Goal: Transaction & Acquisition: Obtain resource

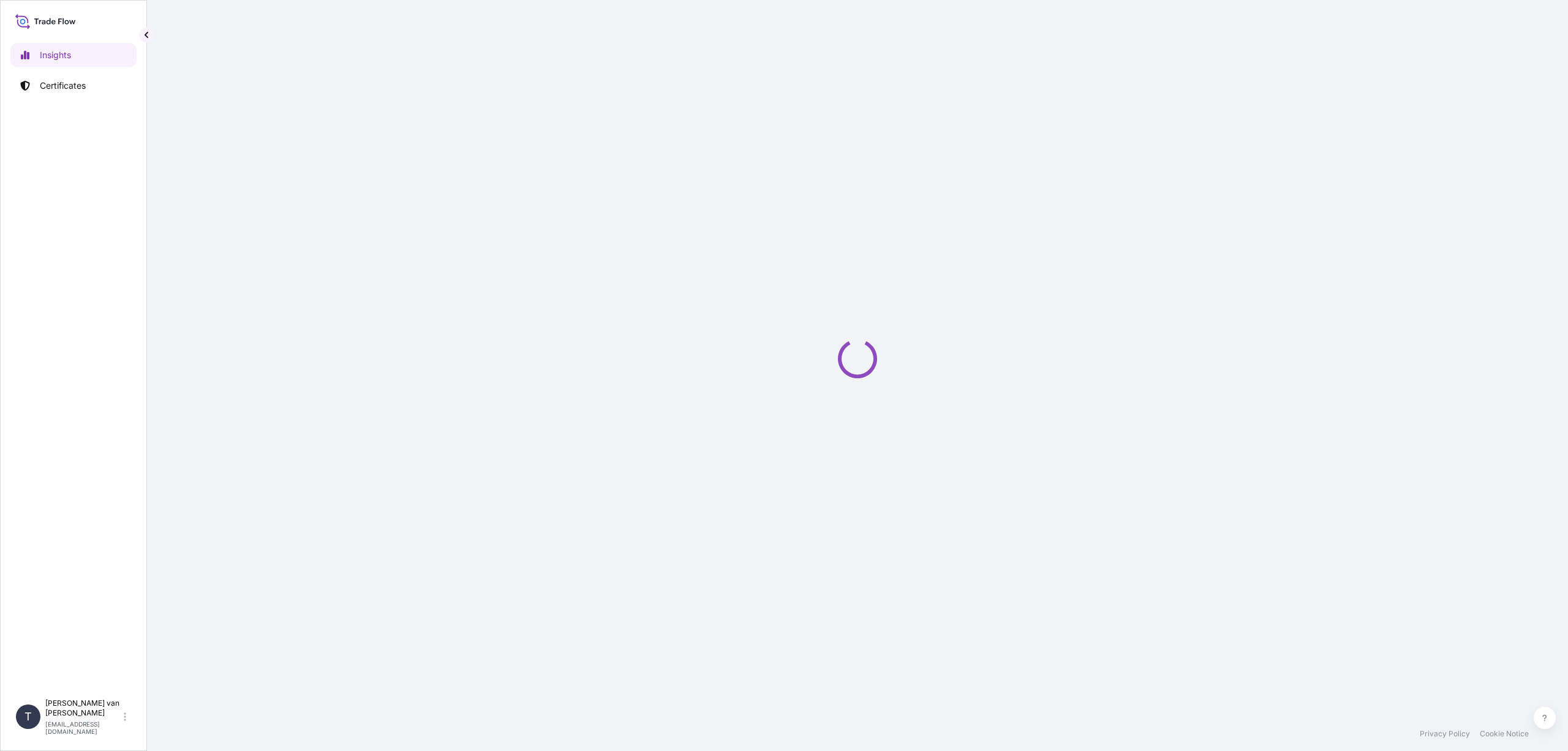
select select "2025"
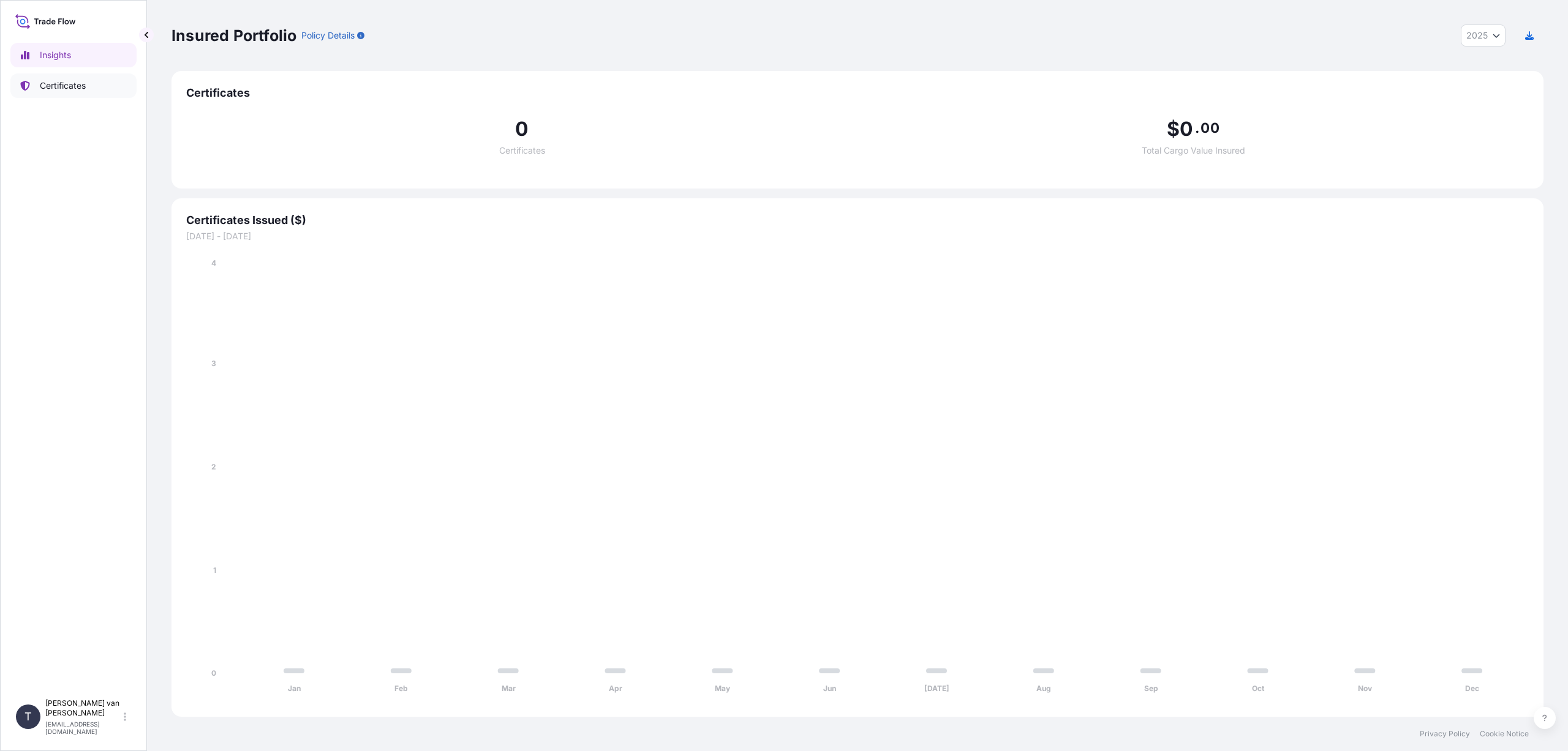
click at [57, 84] on p "Certificates" at bounding box center [63, 85] width 46 height 12
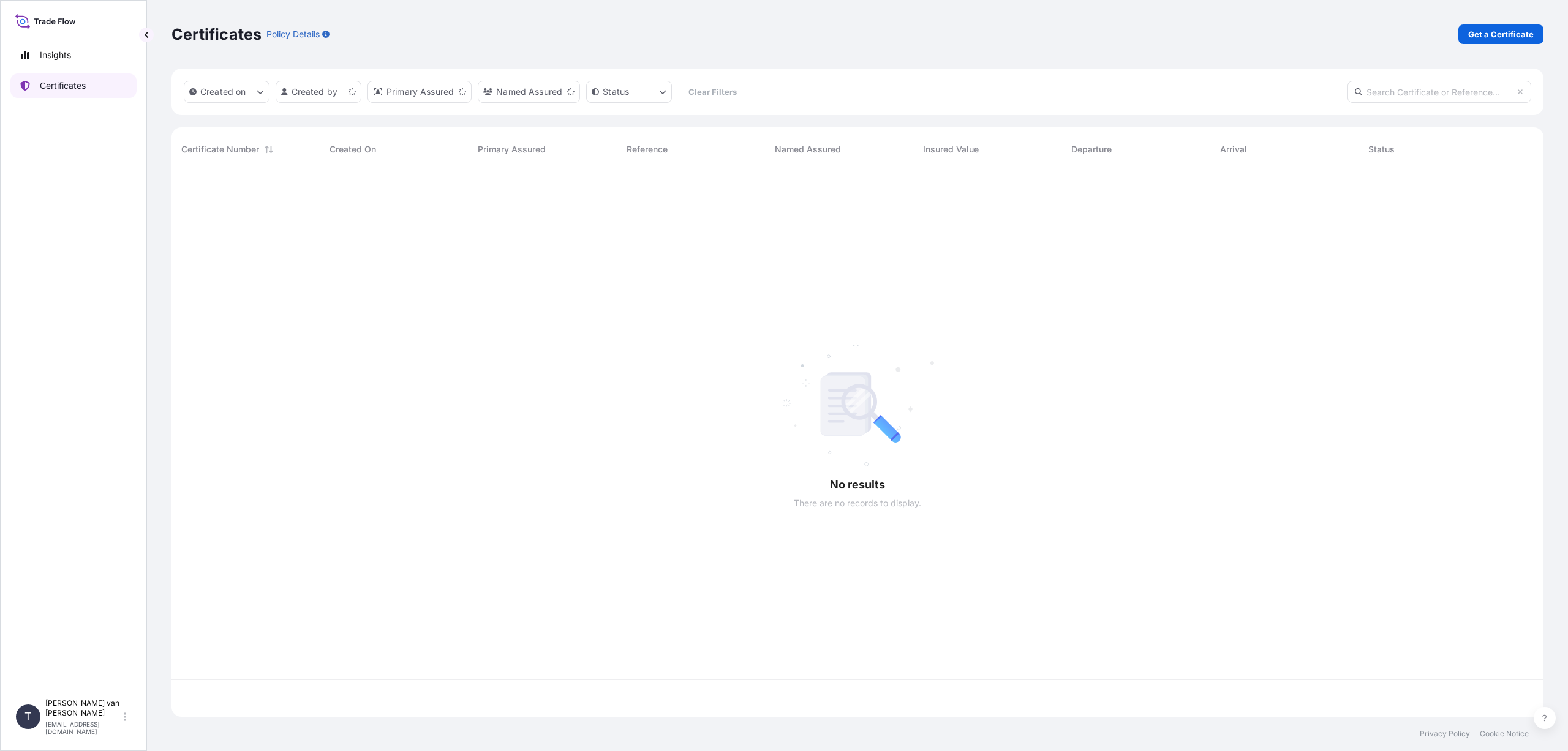
scroll to position [543, 1363]
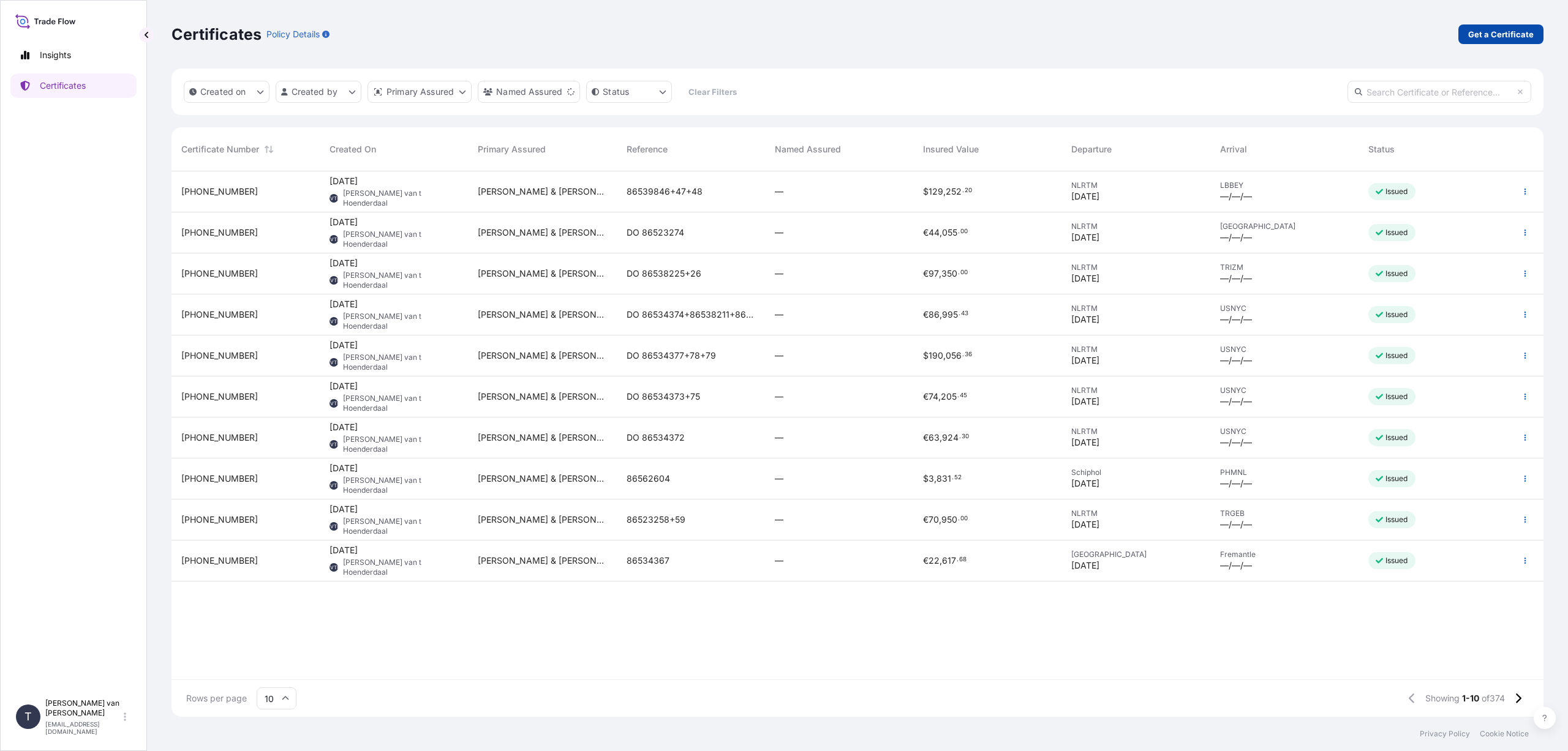
click at [1508, 37] on p "Get a Certificate" at bounding box center [1501, 34] width 66 height 12
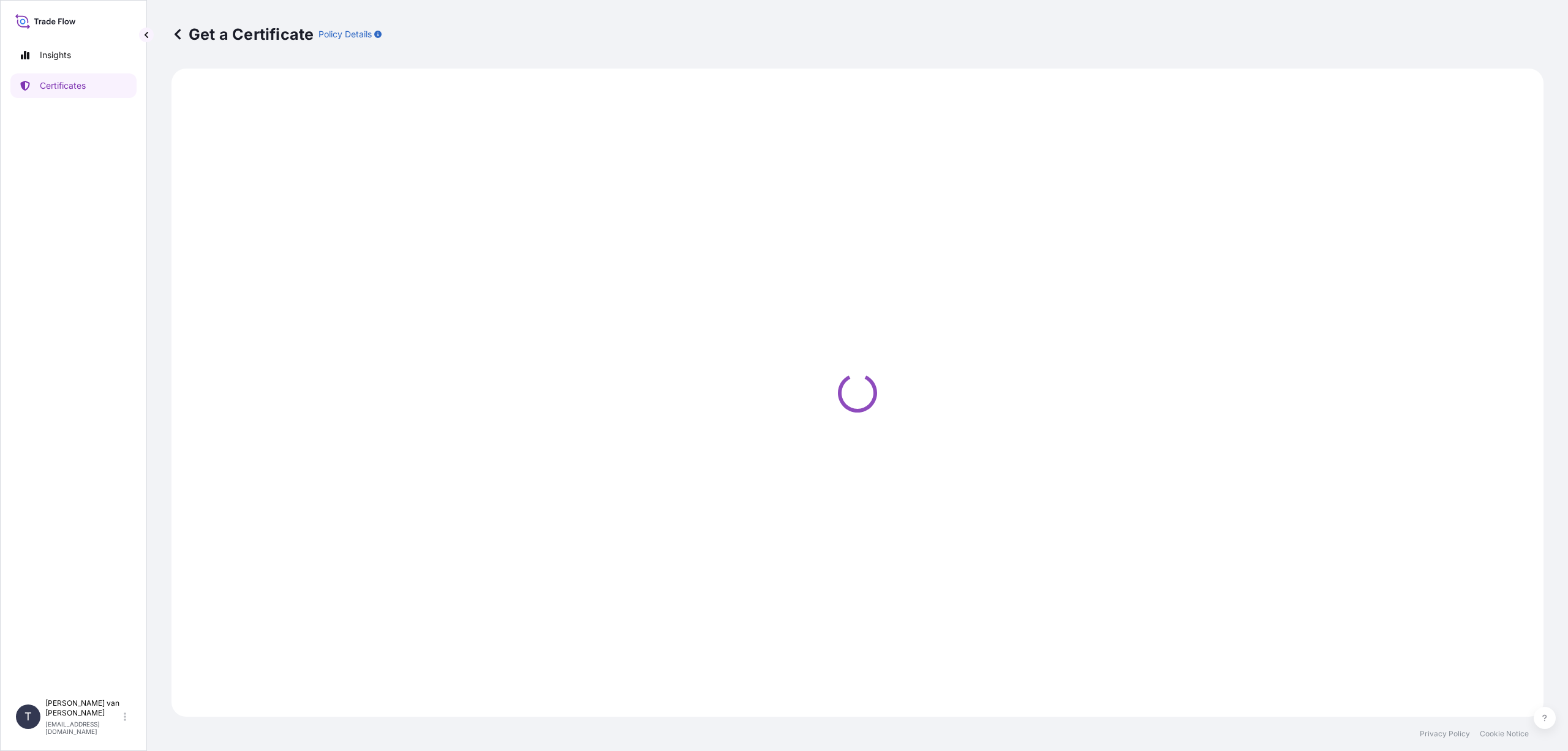
select select "Sea"
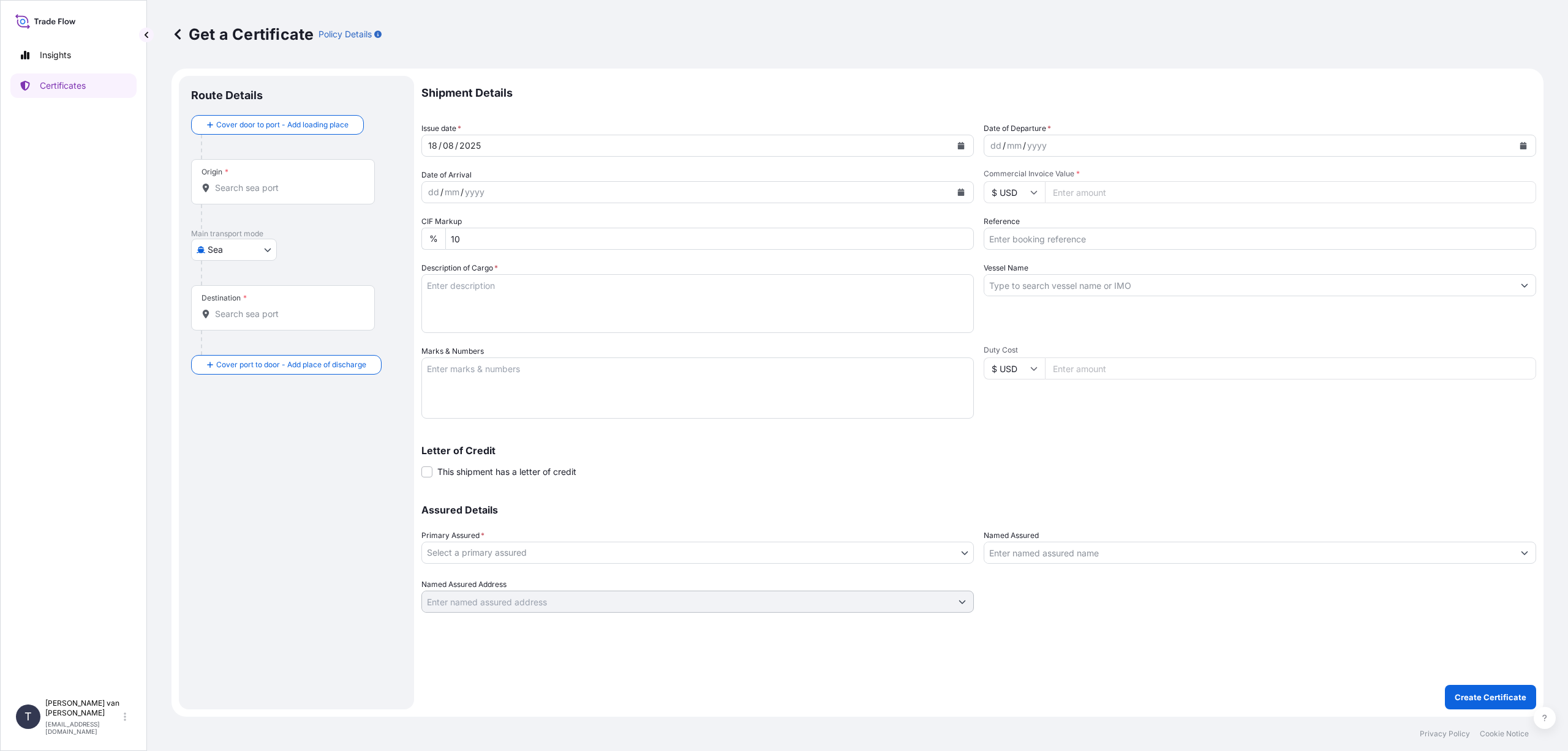
click at [243, 185] on input "Origin *" at bounding box center [287, 188] width 144 height 12
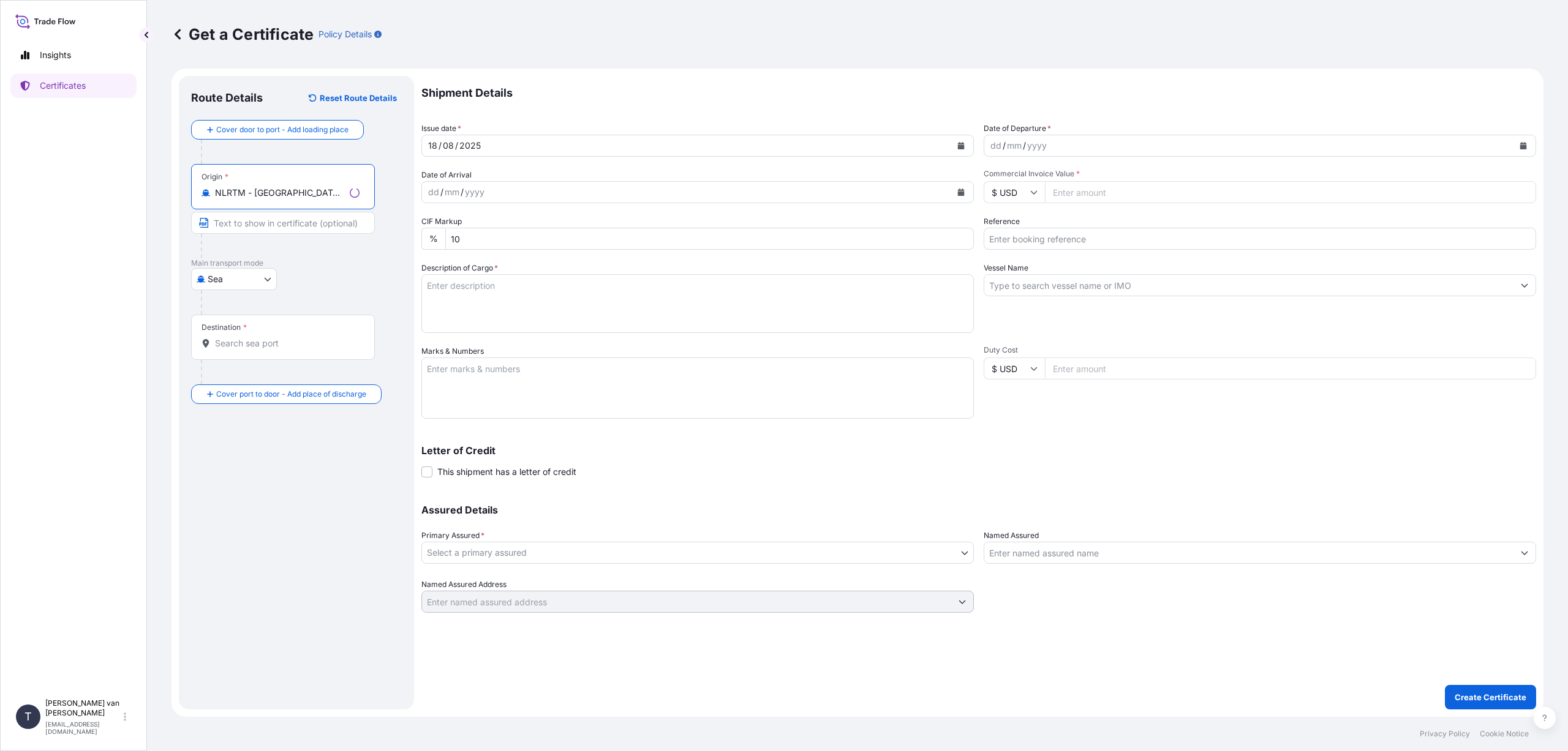
type input "NLRTM - [GEOGRAPHIC_DATA], [GEOGRAPHIC_DATA]"
click at [245, 337] on input "Destination *" at bounding box center [287, 343] width 144 height 12
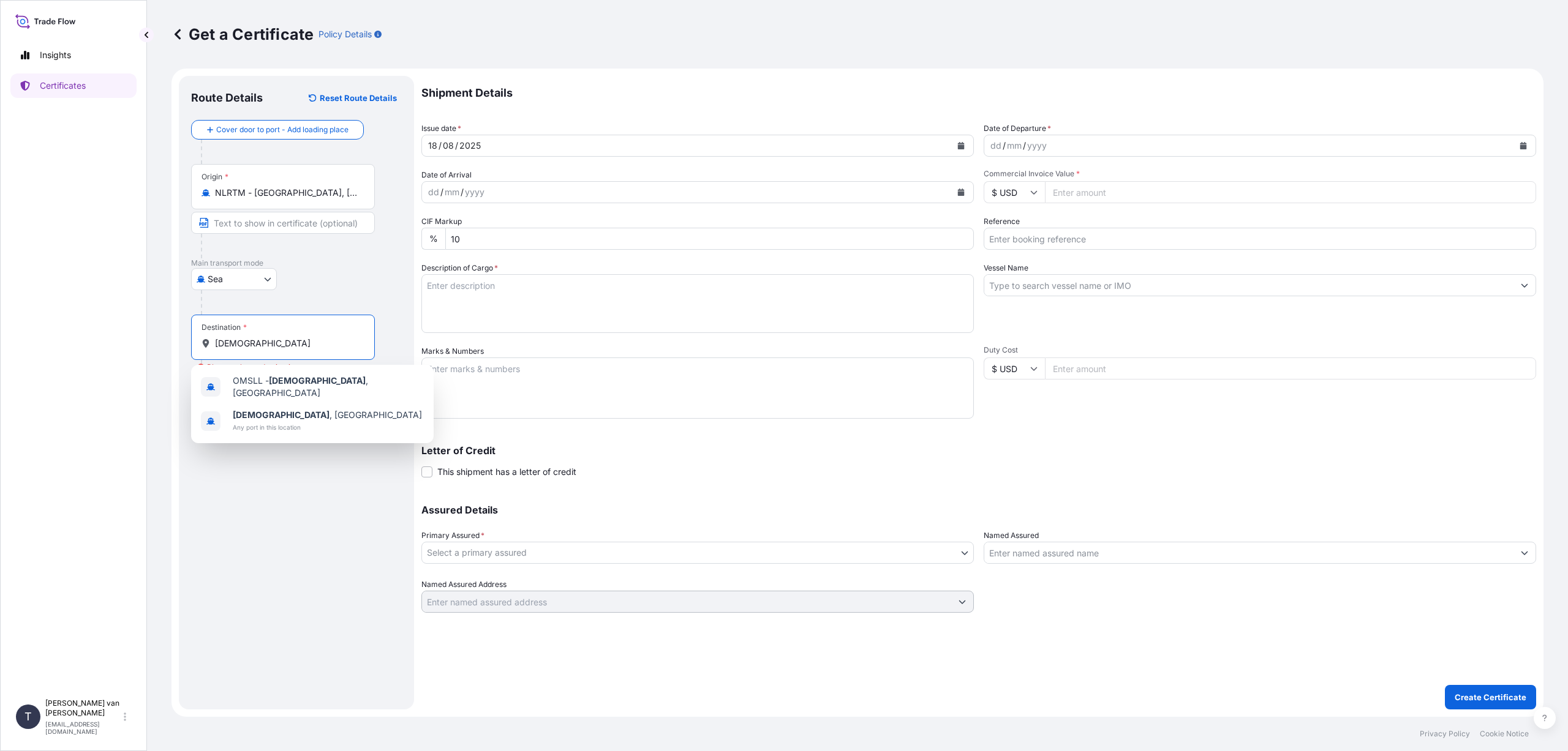
click at [257, 344] on input "[DEMOGRAPHIC_DATA]" at bounding box center [287, 343] width 144 height 12
click at [262, 381] on span "OMSLL - [GEOGRAPHIC_DATA] , [GEOGRAPHIC_DATA]" at bounding box center [328, 387] width 191 height 25
type input "OMSLL - [GEOGRAPHIC_DATA], [GEOGRAPHIC_DATA]"
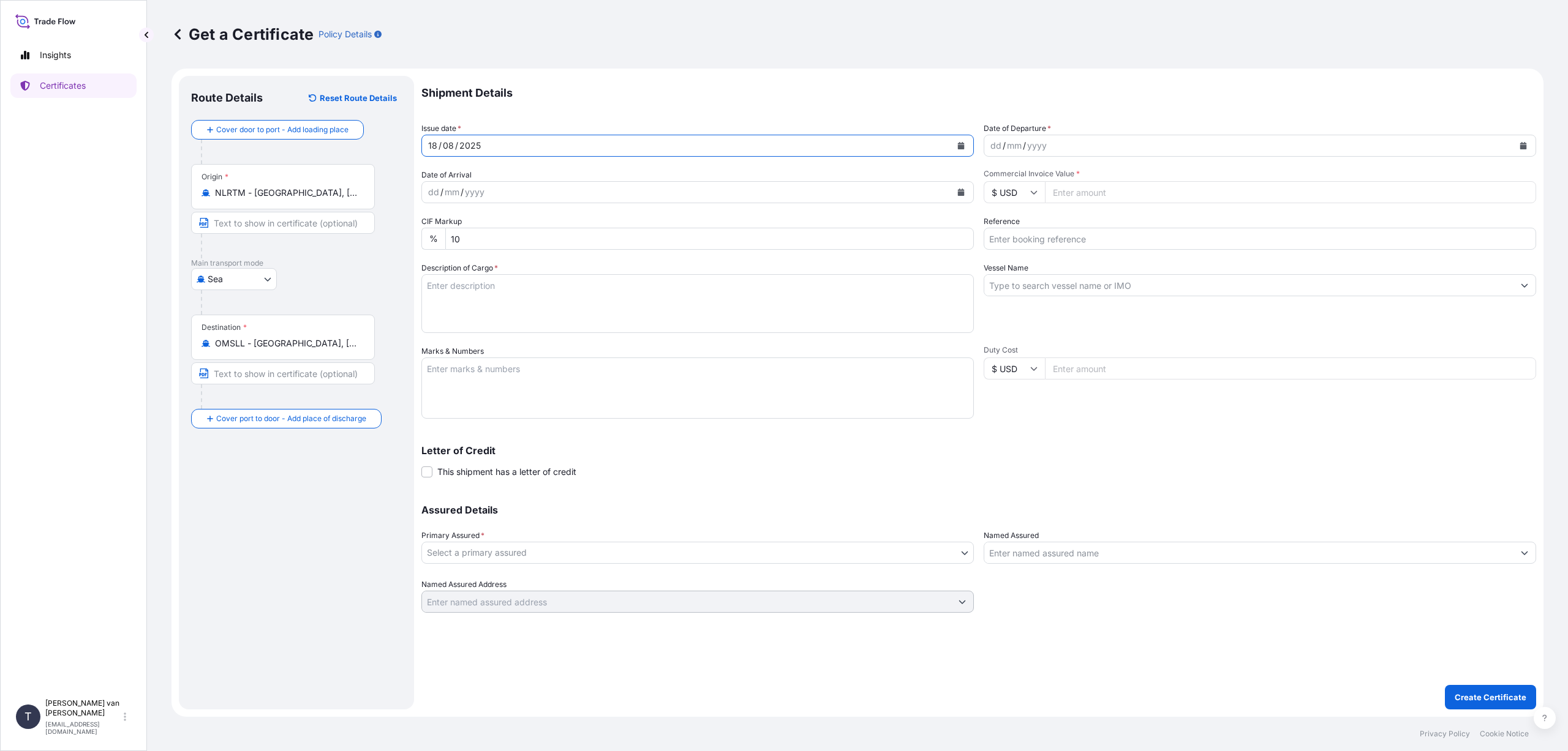
click at [522, 144] on div "[DATE]" at bounding box center [686, 145] width 529 height 22
click at [959, 145] on icon "Calendar" at bounding box center [961, 145] width 7 height 7
click at [533, 252] on div "8" at bounding box center [536, 248] width 22 height 22
click at [1526, 145] on icon "Calendar" at bounding box center [1524, 145] width 7 height 7
click at [1099, 247] on div "8" at bounding box center [1098, 248] width 22 height 22
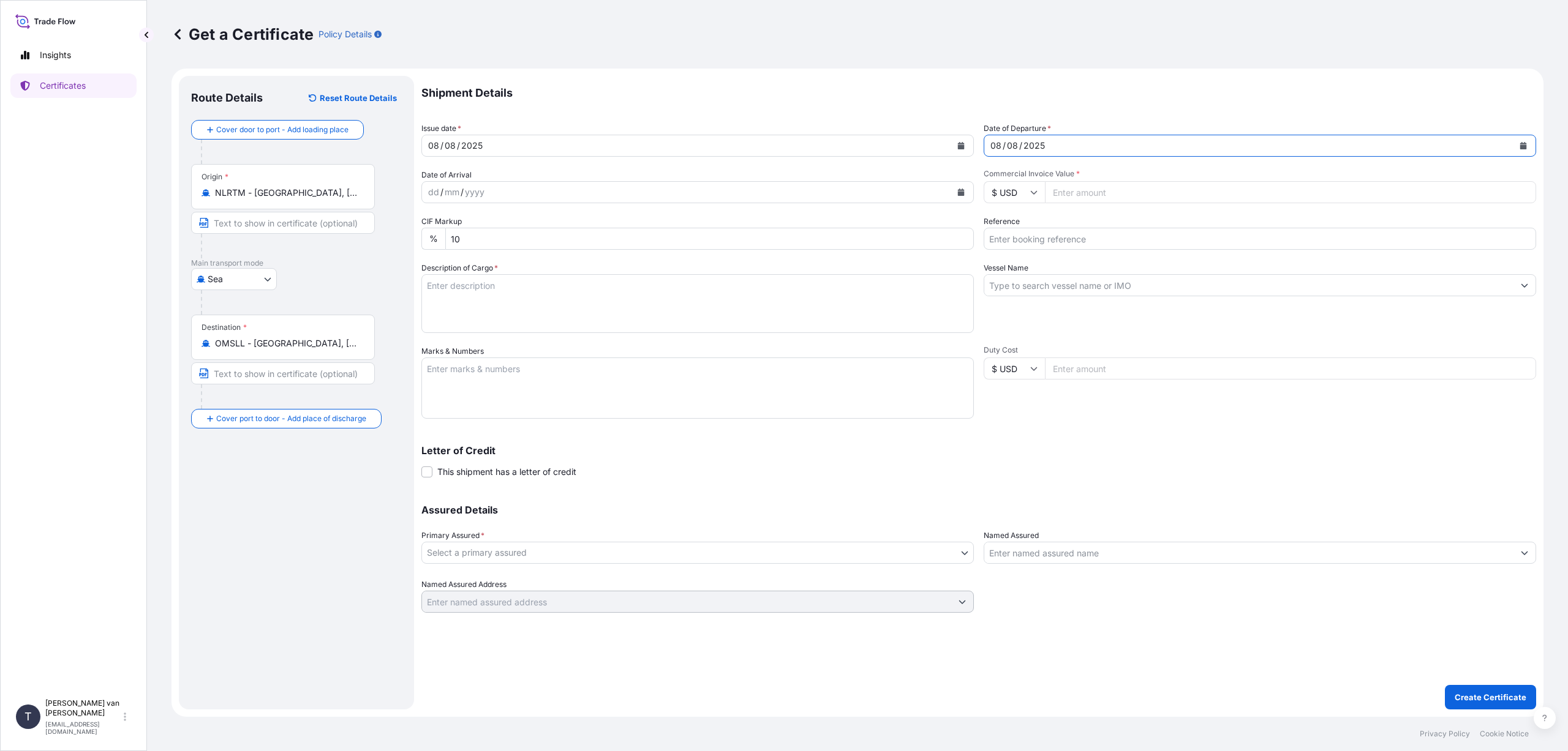
click at [1032, 194] on icon at bounding box center [1033, 192] width 7 height 7
click at [1028, 219] on div "€ EUR" at bounding box center [1014, 225] width 52 height 23
type input "€ EUR"
click at [1092, 192] on input "Commercial Invoice Value *" at bounding box center [1290, 192] width 491 height 22
type input "26660"
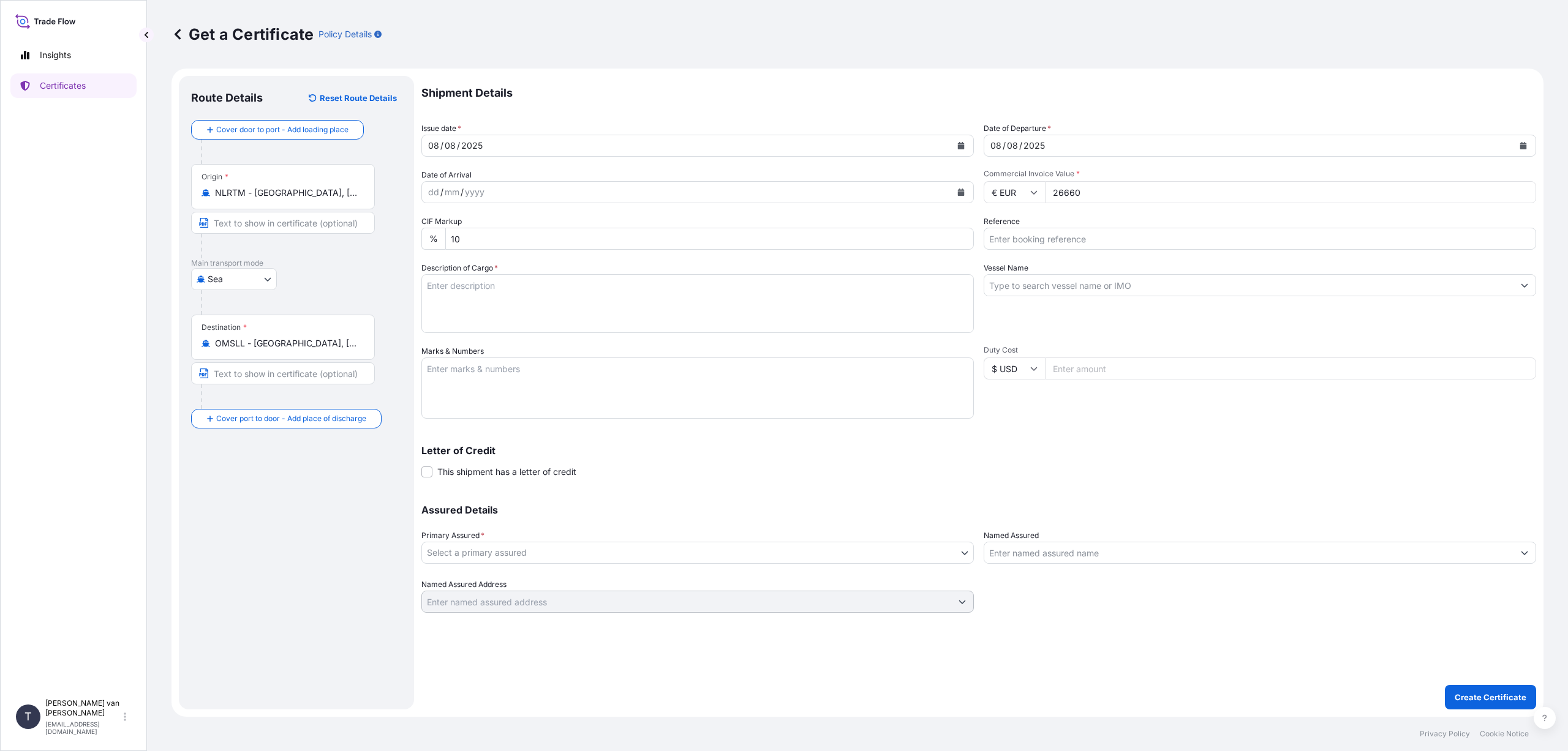
click at [1122, 253] on div "Shipment Details Issue date * [DATE] Date of Departure * [DATE] Date of Arrival…" at bounding box center [978, 344] width 1114 height 537
click at [1055, 234] on input "Reference" at bounding box center [1260, 239] width 553 height 22
type input "DO 86538912"
click at [1022, 284] on input "Vessel Name" at bounding box center [1248, 285] width 529 height 22
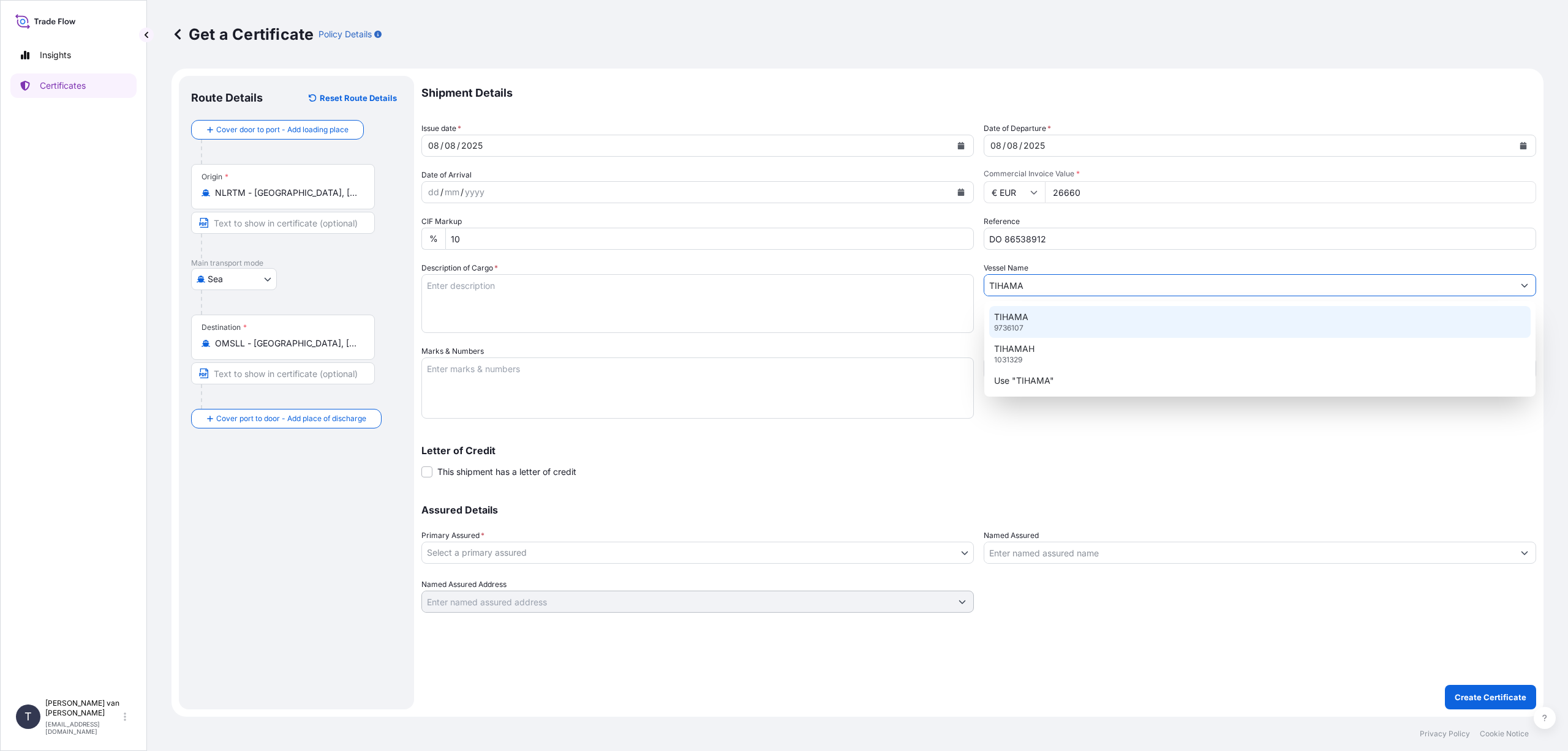
click at [1026, 319] on p "TIHAMA" at bounding box center [1011, 316] width 34 height 12
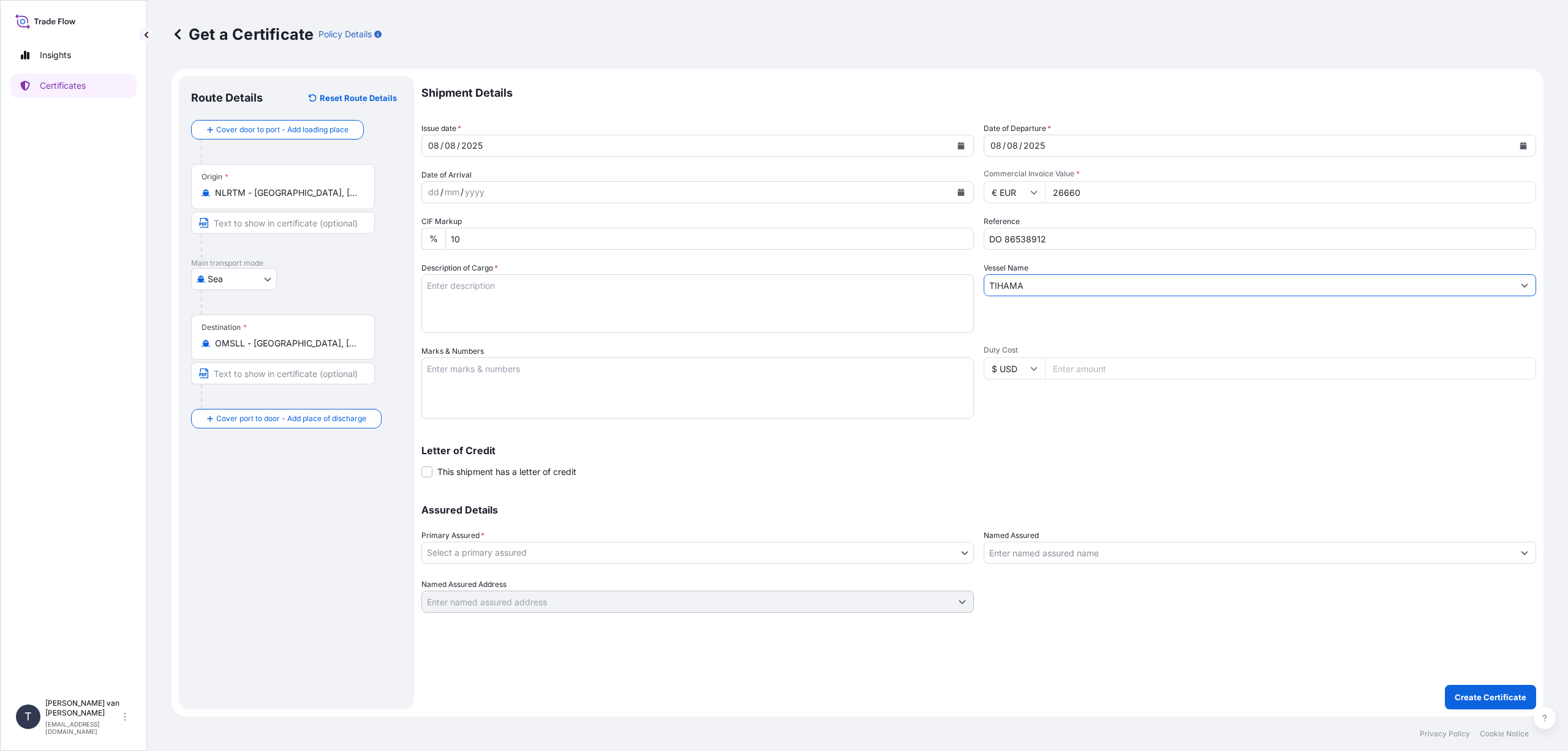
type input "TIHAMA"
click at [468, 297] on textarea "Description of Cargo *" at bounding box center [698, 304] width 553 height 59
click at [545, 297] on textarea "1x 40ft container, containing: 800 bags x 25 kg Resistamyl34A" at bounding box center [698, 304] width 553 height 59
click at [577, 303] on textarea "1x 40ft container, containing: 800 bags x 25 kg Resistamyl 34A" at bounding box center [698, 304] width 553 height 59
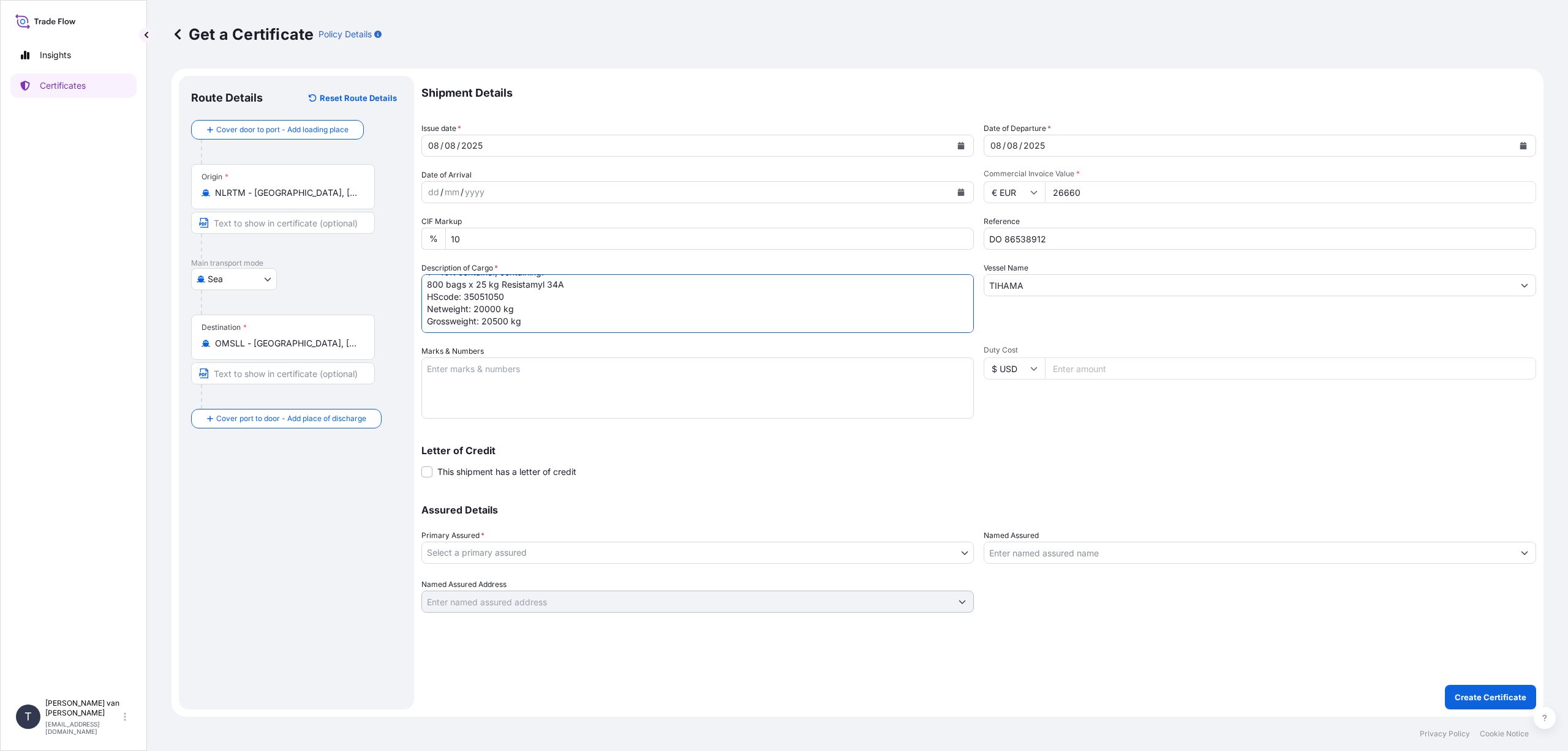
type textarea "1x 40ft container, containing: 800 bags x 25 kg Resistamyl 34A HScode: 35051050…"
click at [422, 380] on textarea "Marks & Numbers" at bounding box center [698, 388] width 553 height 61
click at [492, 404] on textarea "MRSU8310816 - seal A107073 DO: 86538912 SO: 2570354 PO: 264250000721" at bounding box center [698, 388] width 553 height 61
type textarea "MRSU8310816 - seal A107073 DO: 86538912 SO: 2570354 PO: 26425000721"
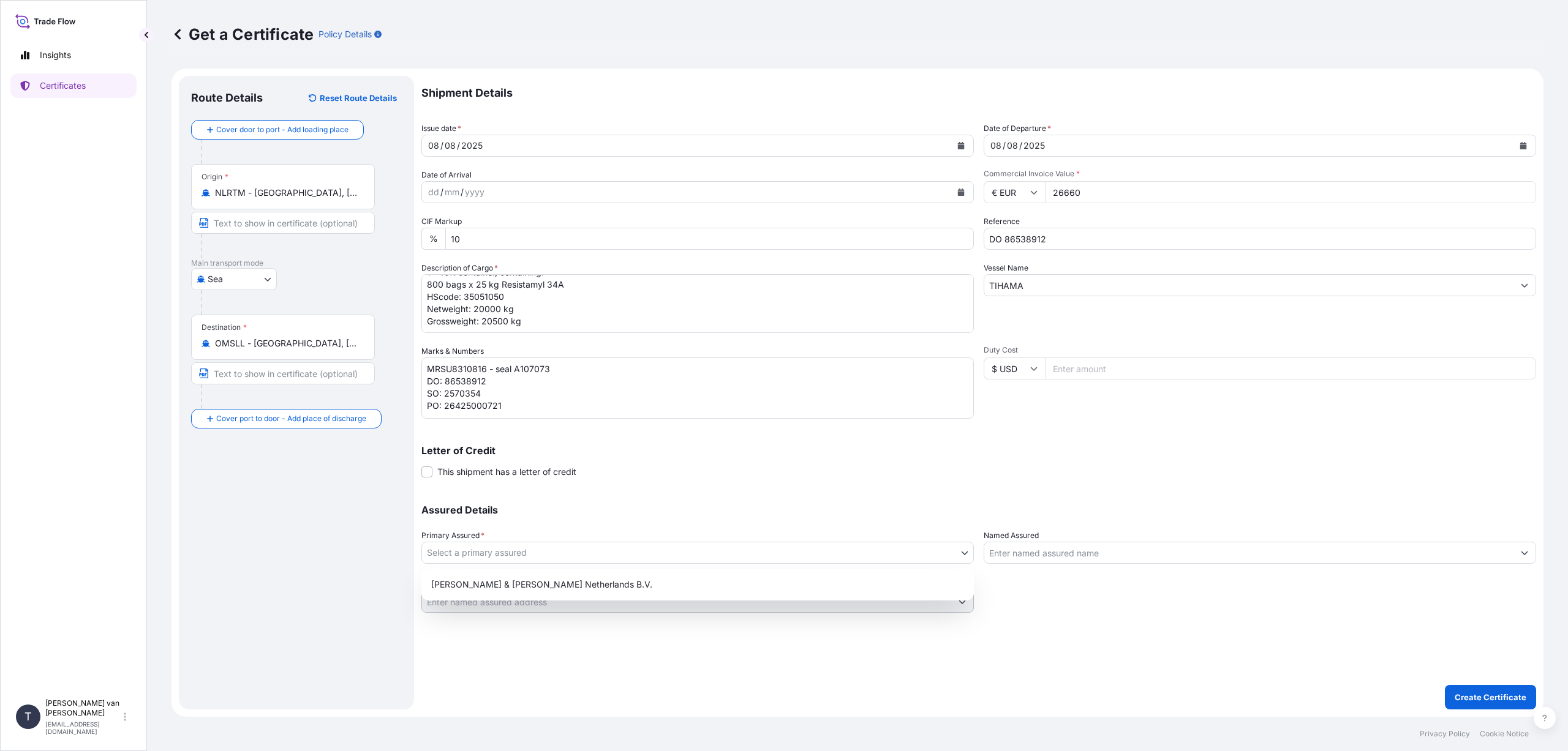
click at [536, 552] on body "Insights Certificates T [PERSON_NAME] van t Hoenderdaal [EMAIL_ADDRESS][DOMAIN_…" at bounding box center [784, 376] width 1568 height 751
click at [540, 580] on div "[PERSON_NAME] & [PERSON_NAME] Netherlands B.V." at bounding box center [698, 585] width 543 height 22
select select "31666"
click at [735, 494] on div "Assured Details Primary Assured * [PERSON_NAME] & [PERSON_NAME] Netherlands B.V…" at bounding box center [978, 551] width 1114 height 122
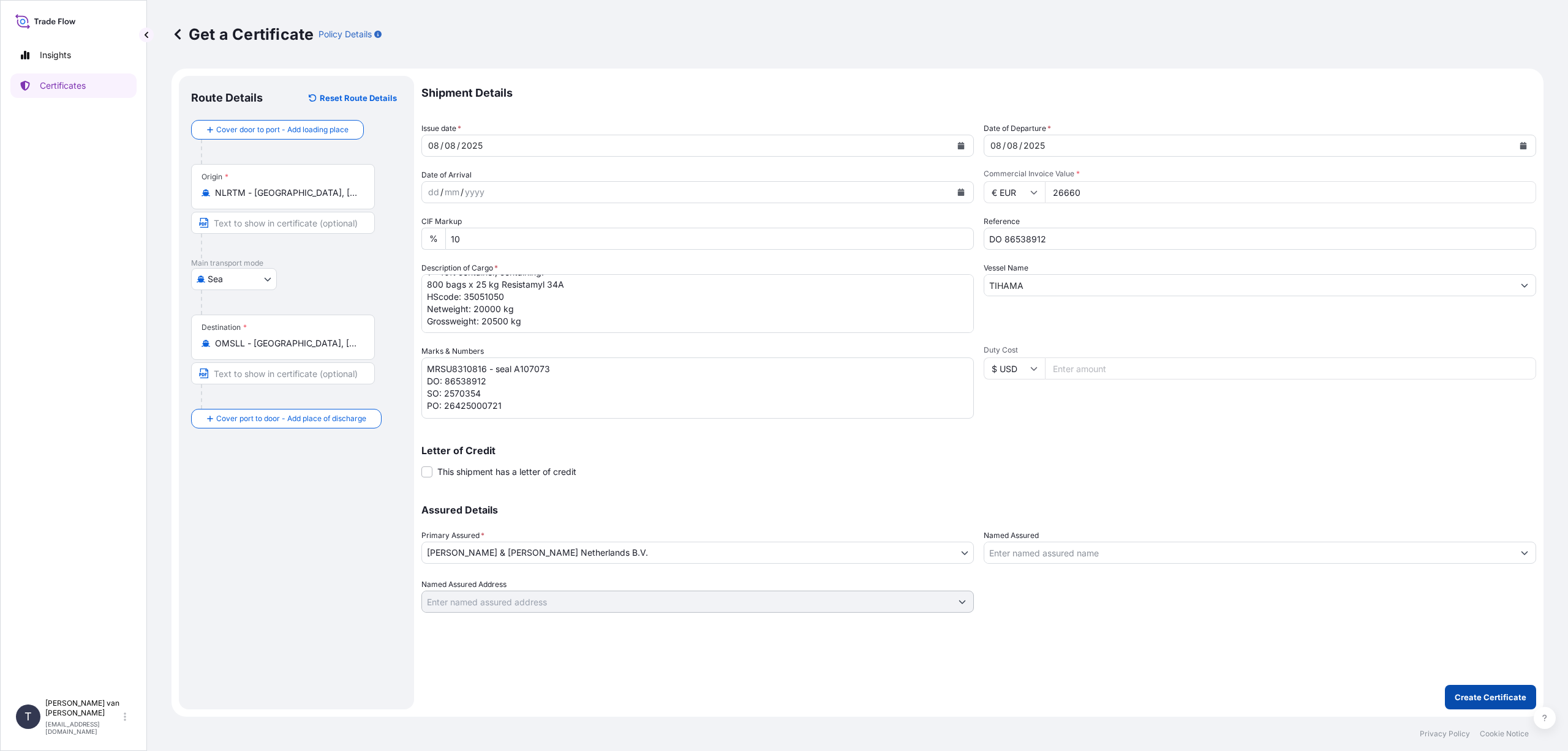
click at [1498, 696] on p "Create Certificate" at bounding box center [1490, 697] width 71 height 12
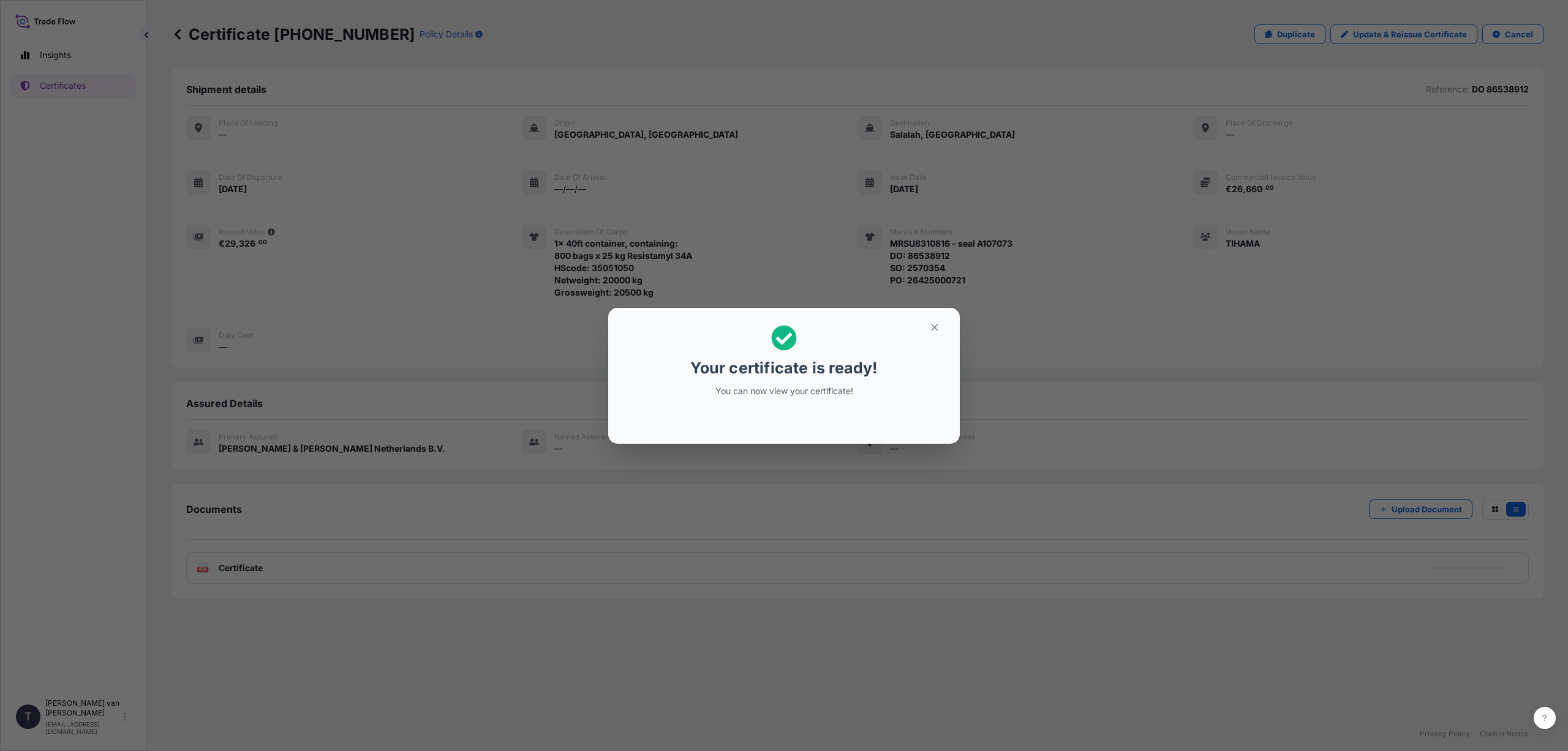
drag, startPoint x: 827, startPoint y: 389, endPoint x: 820, endPoint y: 393, distance: 8.1
click at [827, 389] on p "You can now view your certificate!" at bounding box center [784, 391] width 189 height 12
click at [935, 321] on button "button" at bounding box center [934, 328] width 30 height 20
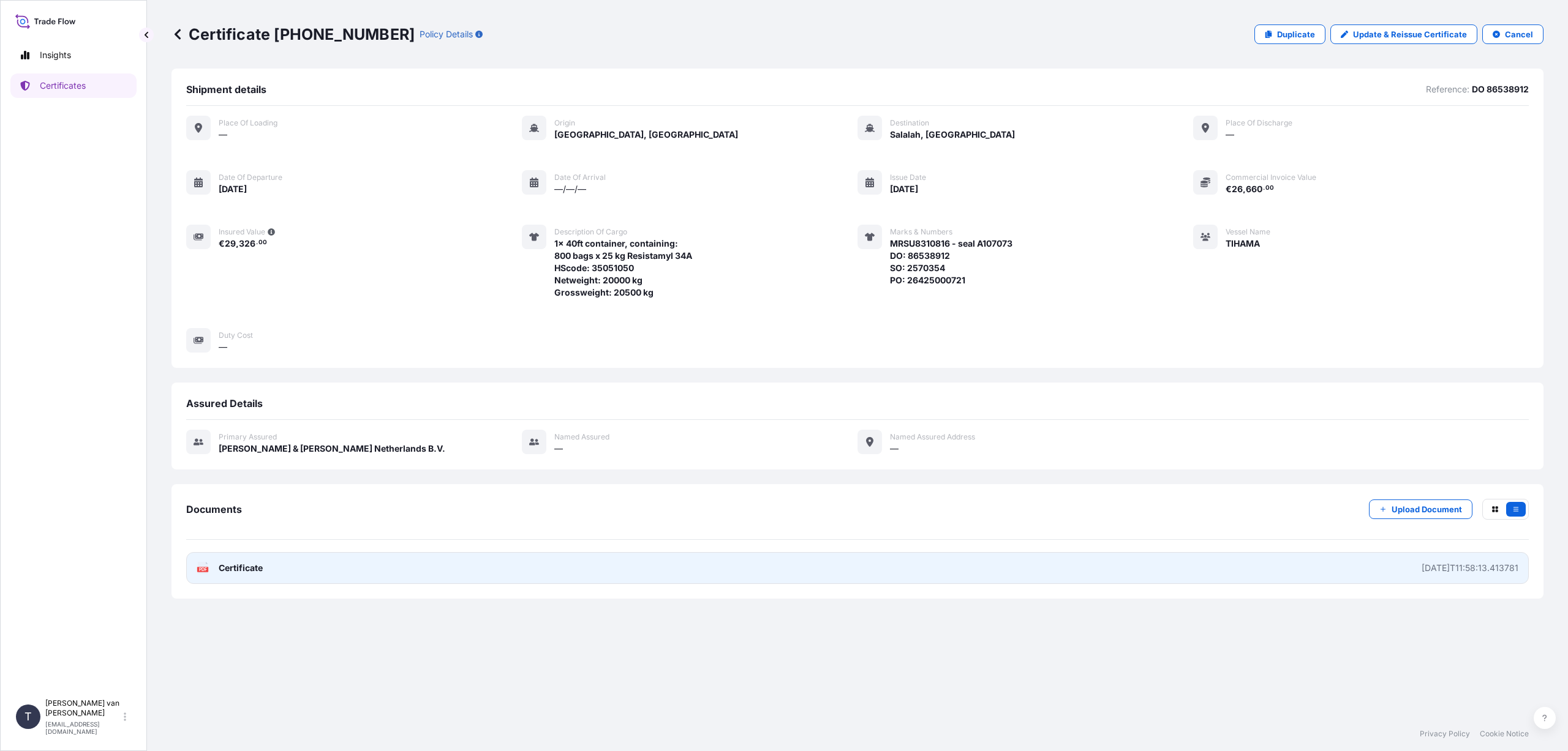
click at [368, 576] on link "PDF Certificate [DATE]T11:58:13.413781" at bounding box center [857, 568] width 1342 height 32
